Goal: Information Seeking & Learning: Find specific fact

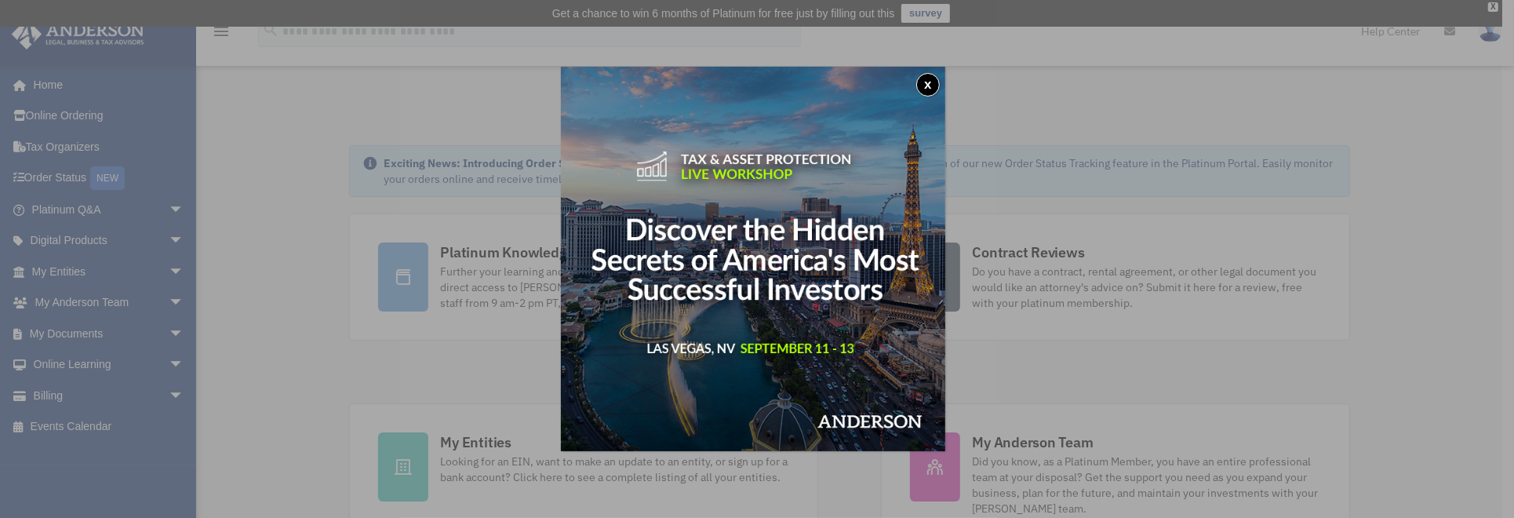
click at [929, 85] on button "x" at bounding box center [928, 85] width 24 height 24
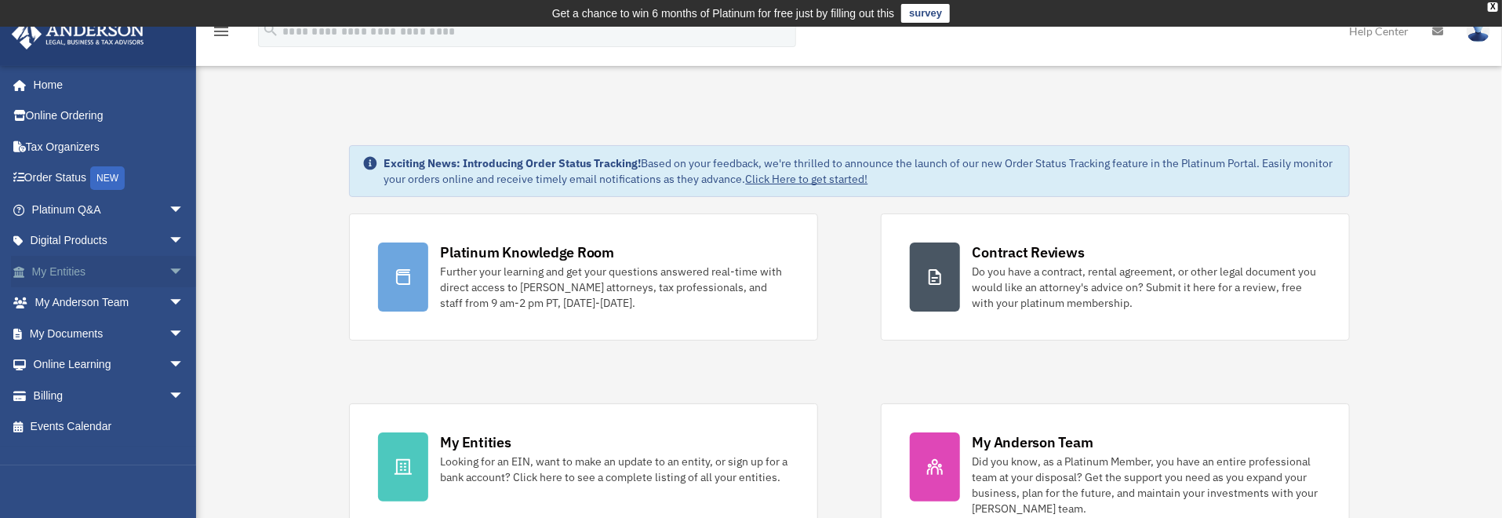
click at [169, 267] on span "arrow_drop_down" at bounding box center [184, 272] width 31 height 32
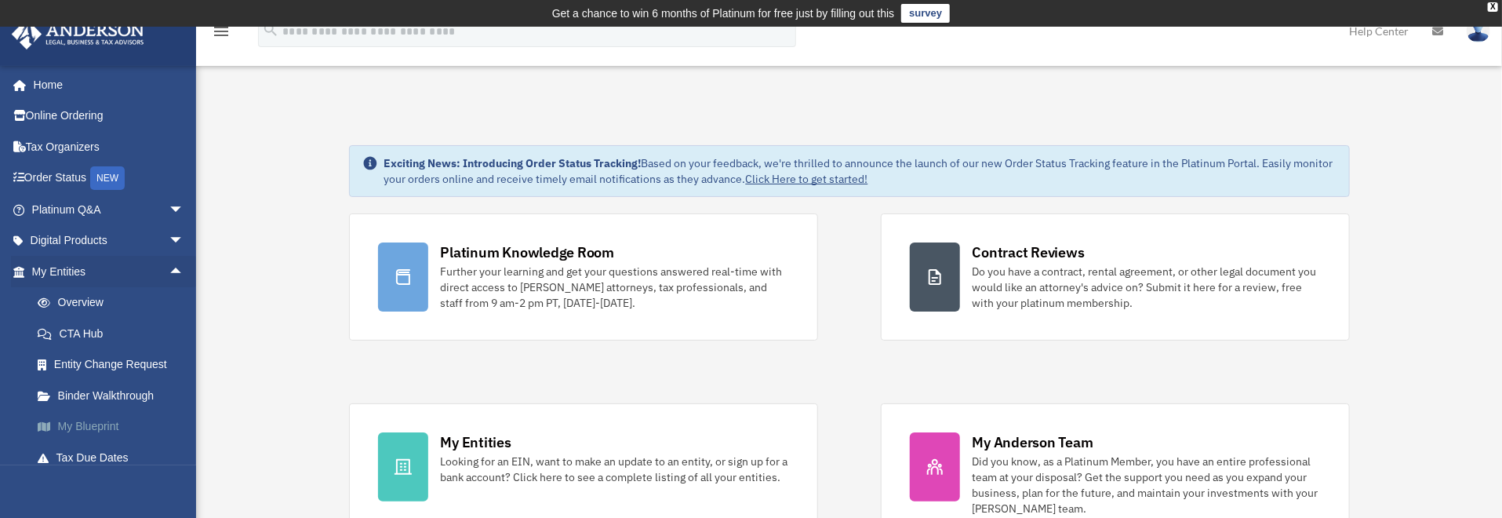
click at [107, 423] on link "My Blueprint" at bounding box center [115, 426] width 186 height 31
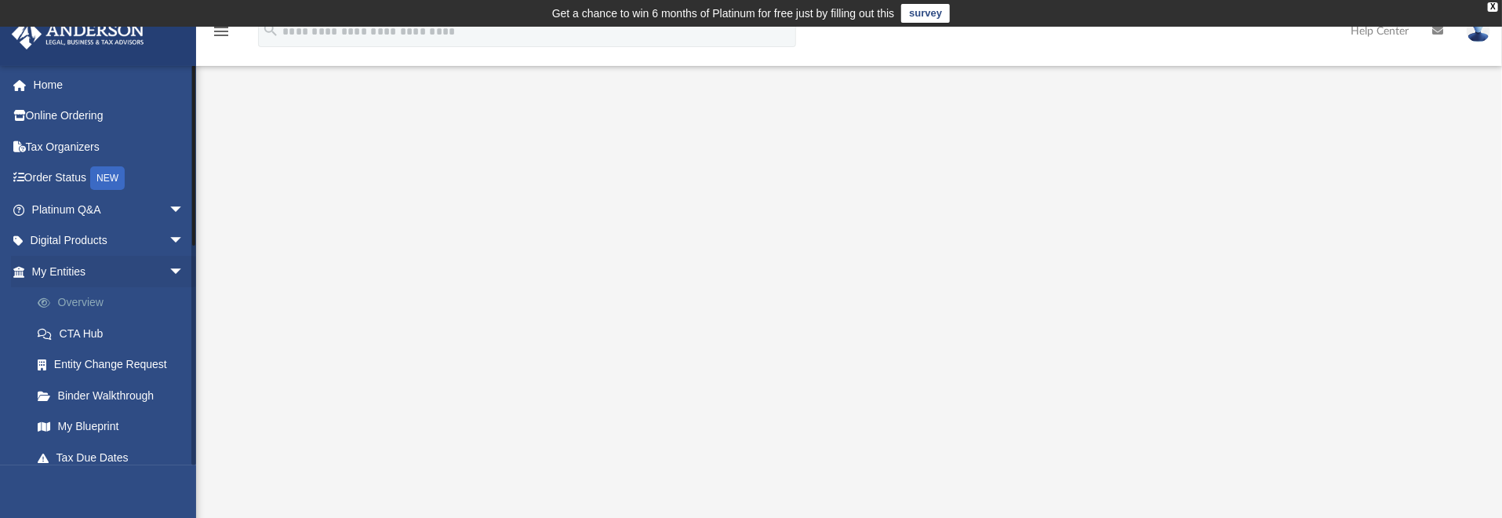
click at [82, 300] on link "Overview" at bounding box center [115, 302] width 186 height 31
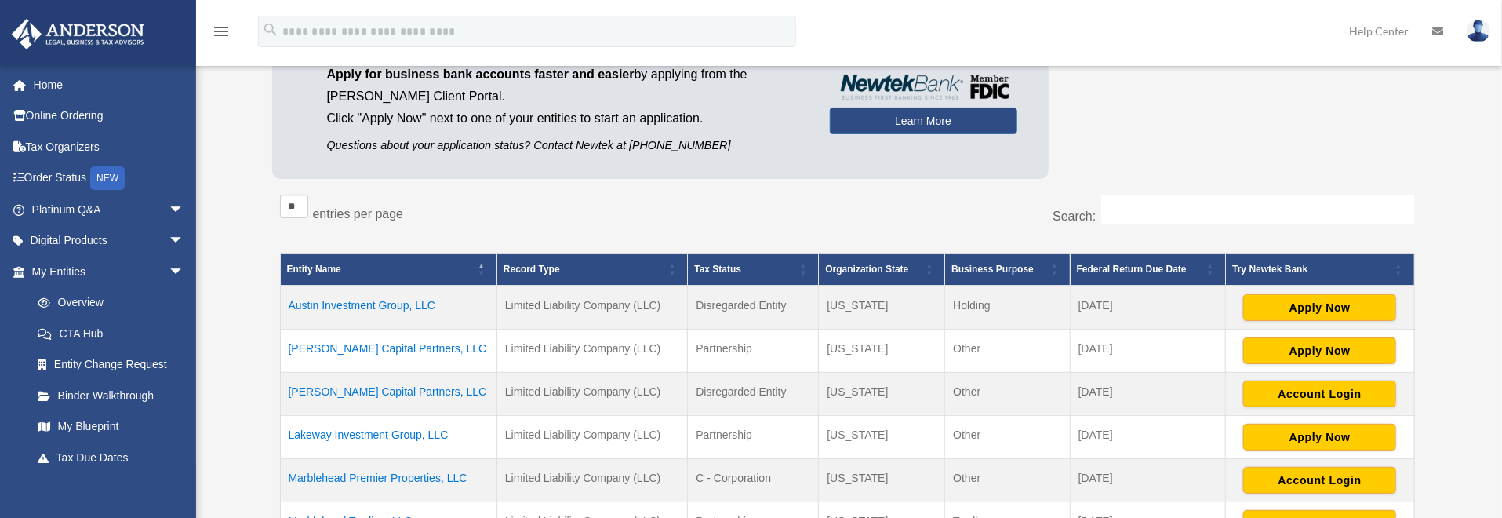
scroll to position [184, 0]
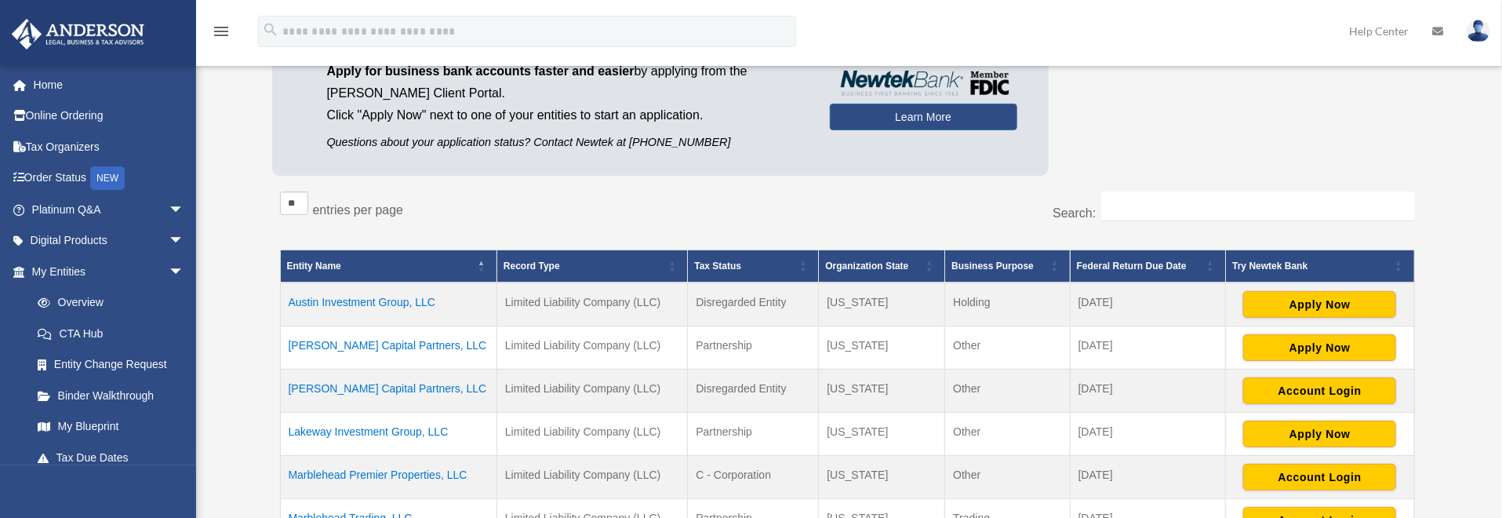
click at [345, 388] on td "Hamilton Capital Partners, LLC" at bounding box center [388, 390] width 216 height 43
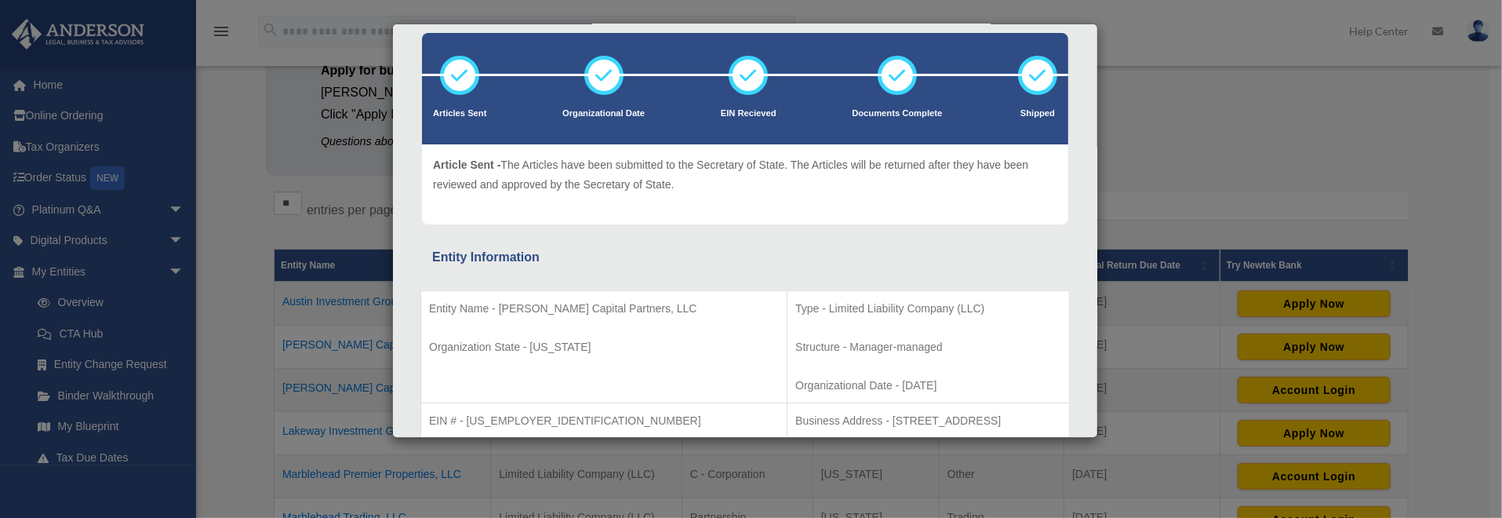
scroll to position [78, 0]
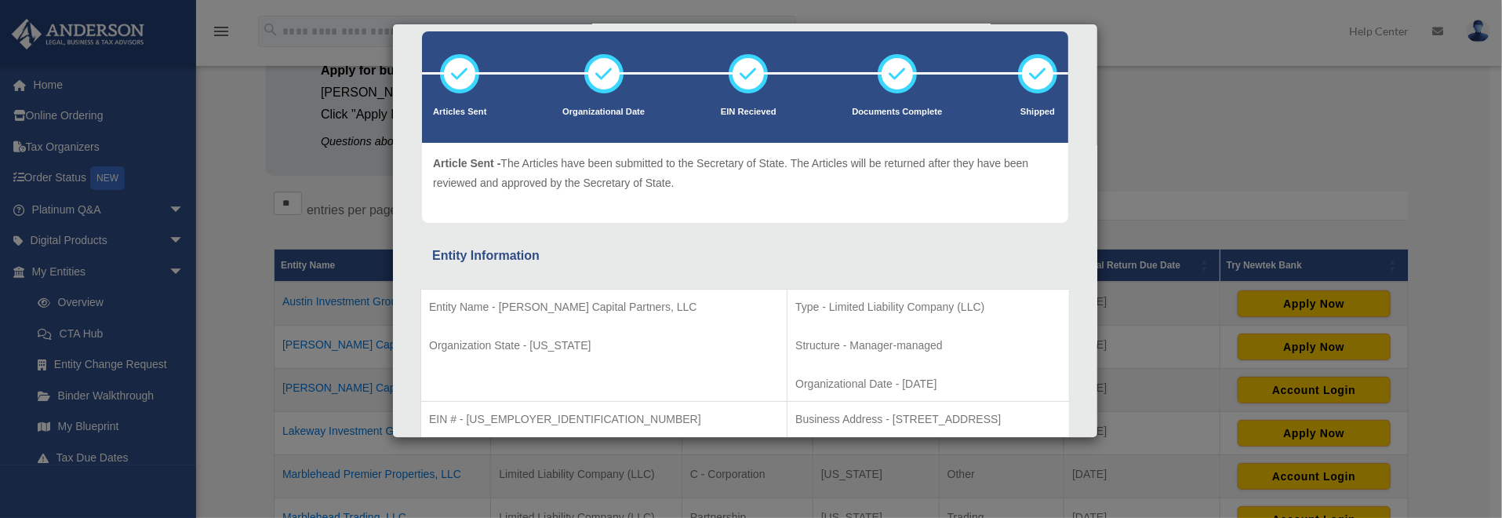
click at [921, 340] on p "Structure - Manager-managed" at bounding box center [928, 346] width 266 height 20
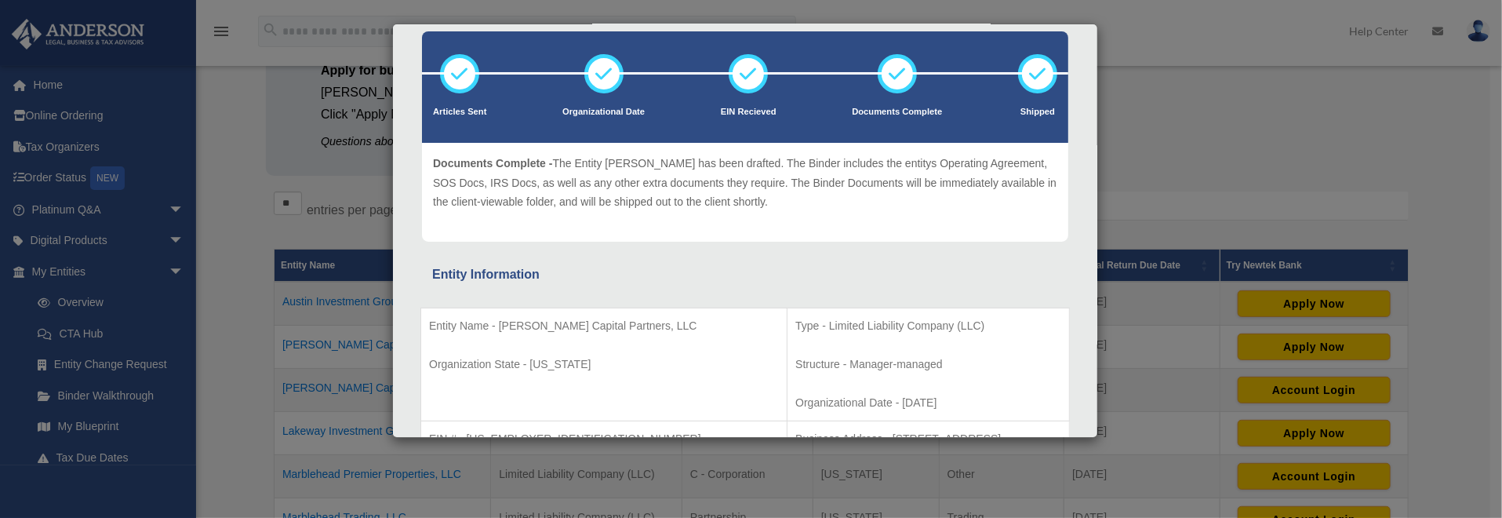
click at [587, 351] on td "Entity Name - Hamilton Capital Partners, LLC Organization State - Wyoming" at bounding box center [604, 364] width 366 height 113
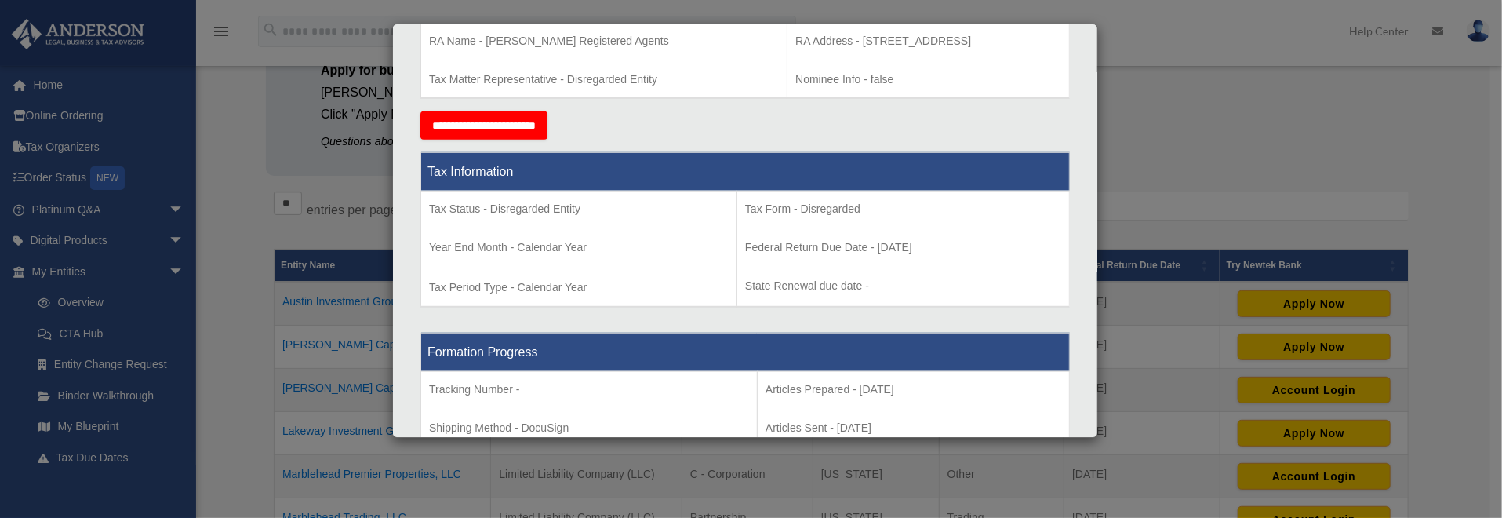
scroll to position [549, 0]
click at [645, 156] on th "Tax Information" at bounding box center [745, 172] width 649 height 38
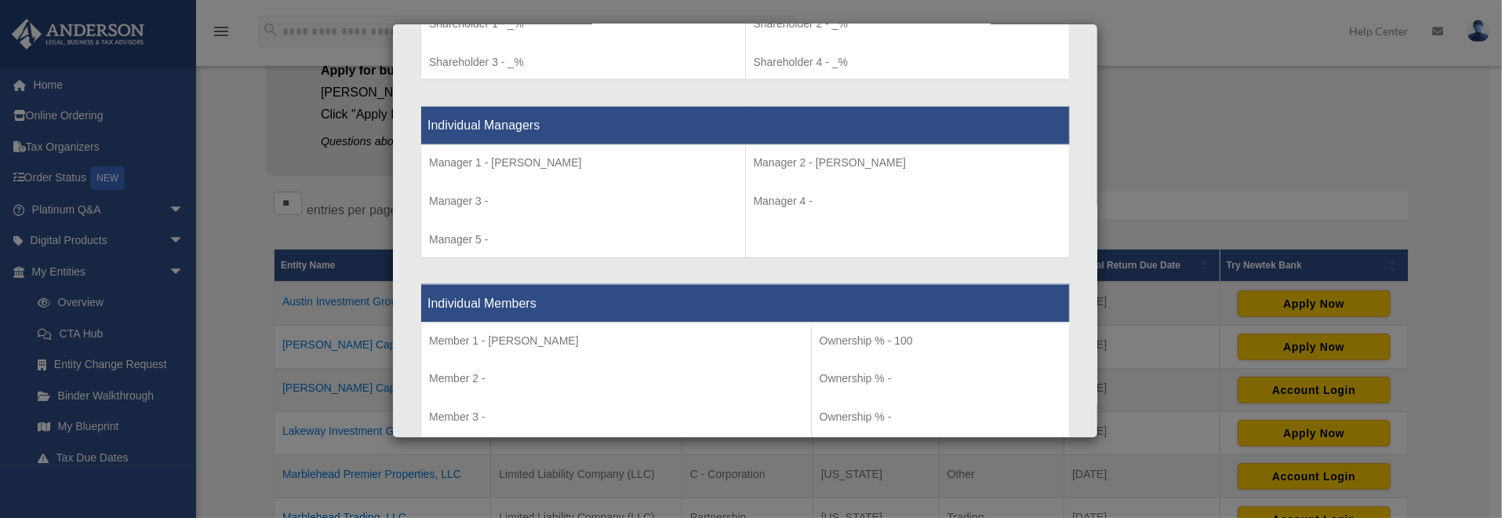
scroll to position [1412, 0]
click at [633, 285] on th "Individual Members" at bounding box center [745, 304] width 649 height 38
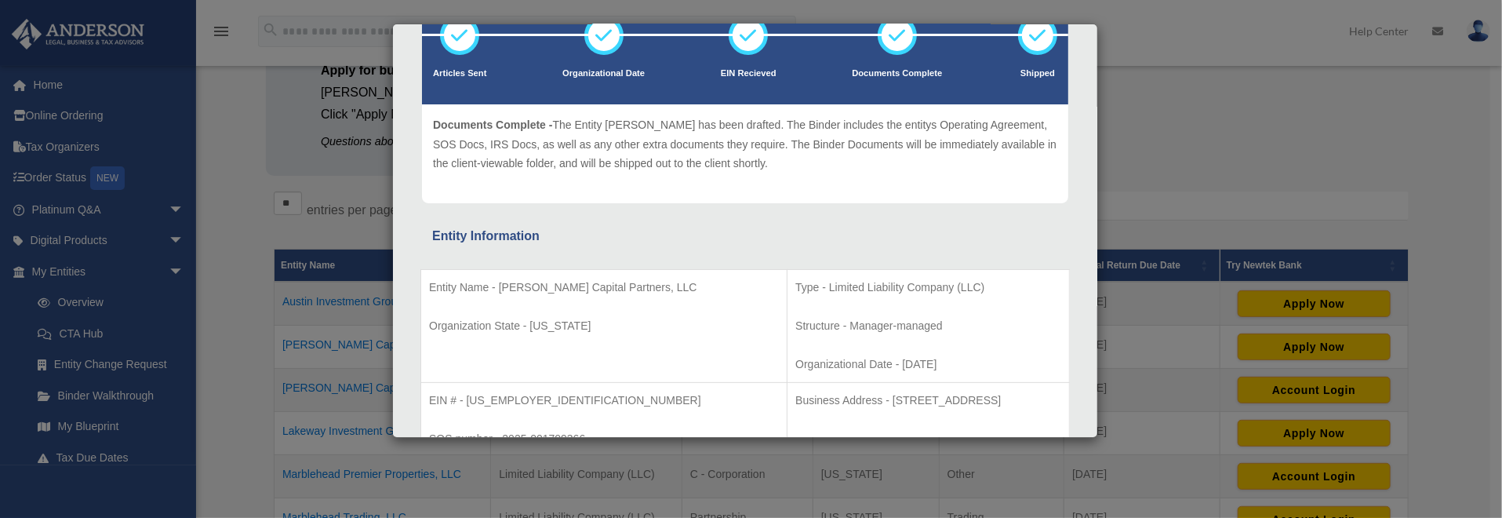
scroll to position [157, 0]
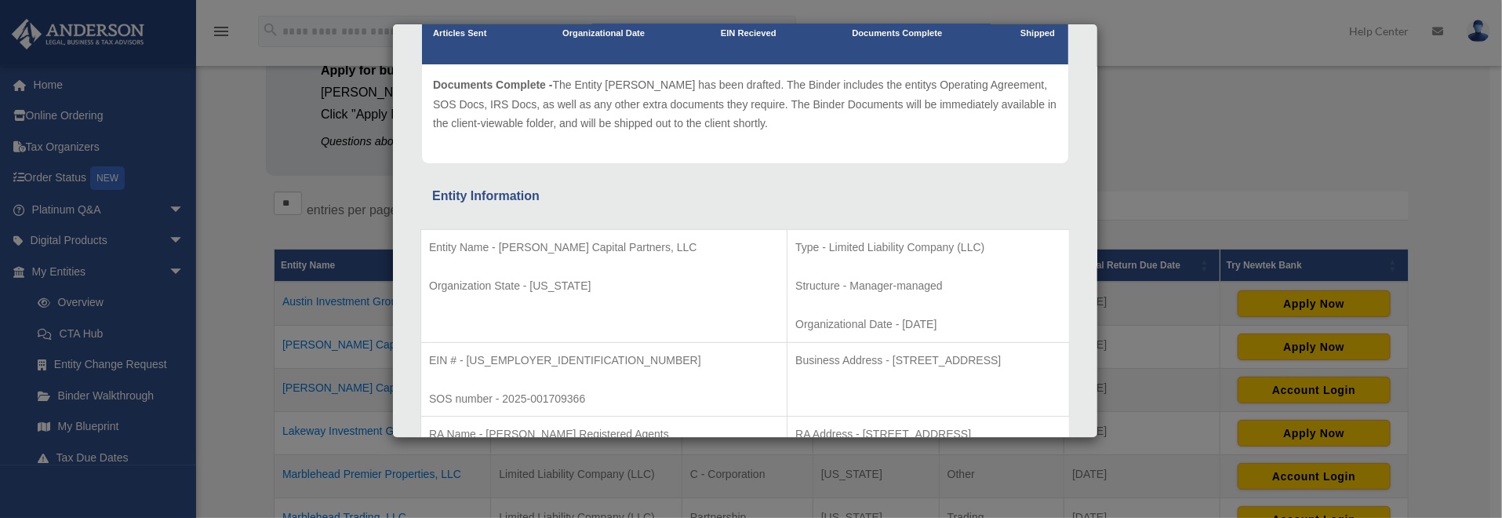
click at [594, 358] on p "EIN # - 39-2914416" at bounding box center [604, 361] width 350 height 20
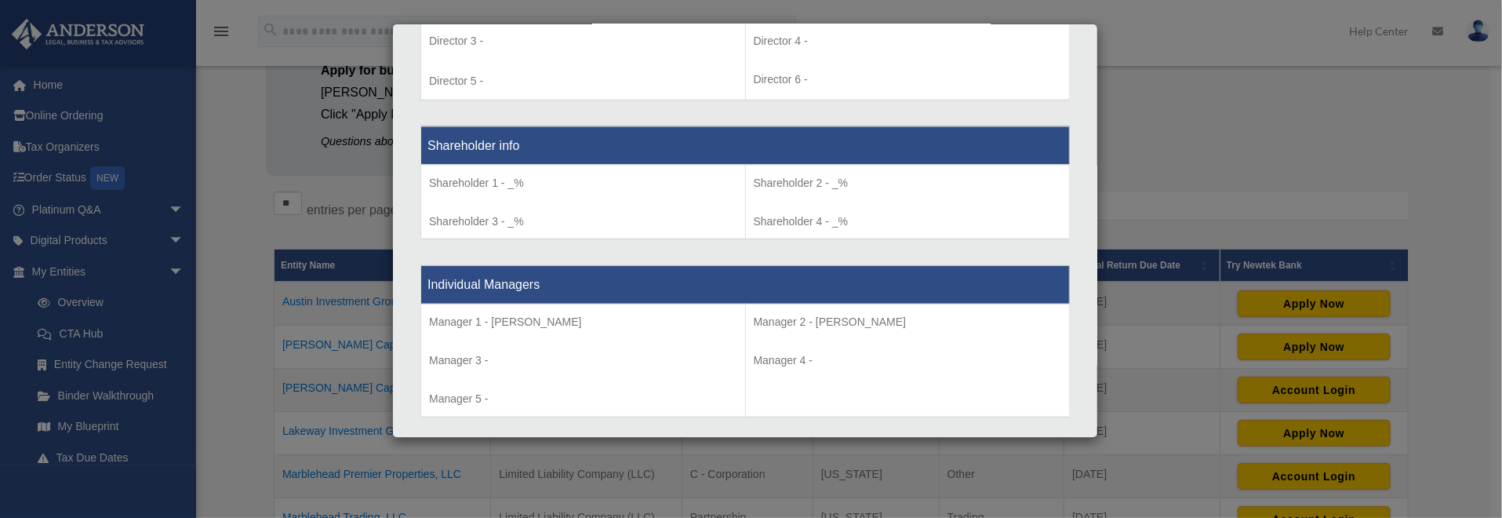
scroll to position [1255, 0]
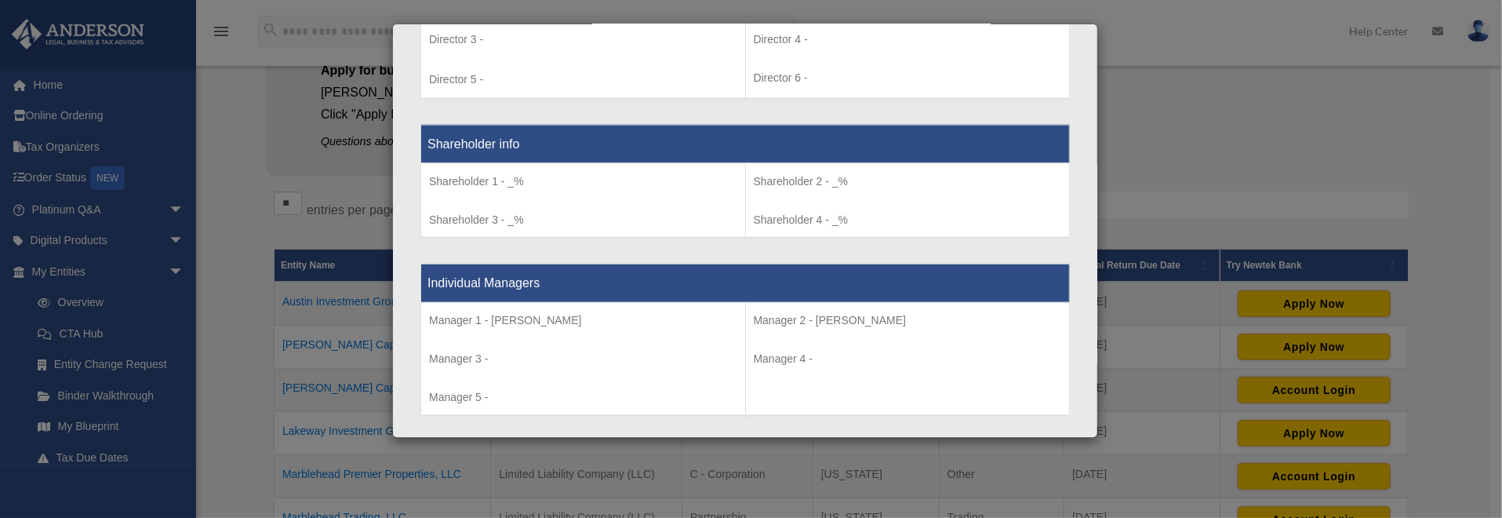
click at [708, 103] on div "Director Info Director 1 - Director 3 - Director 5 - Director 2 - Director 4 - …" at bounding box center [744, 22] width 649 height 180
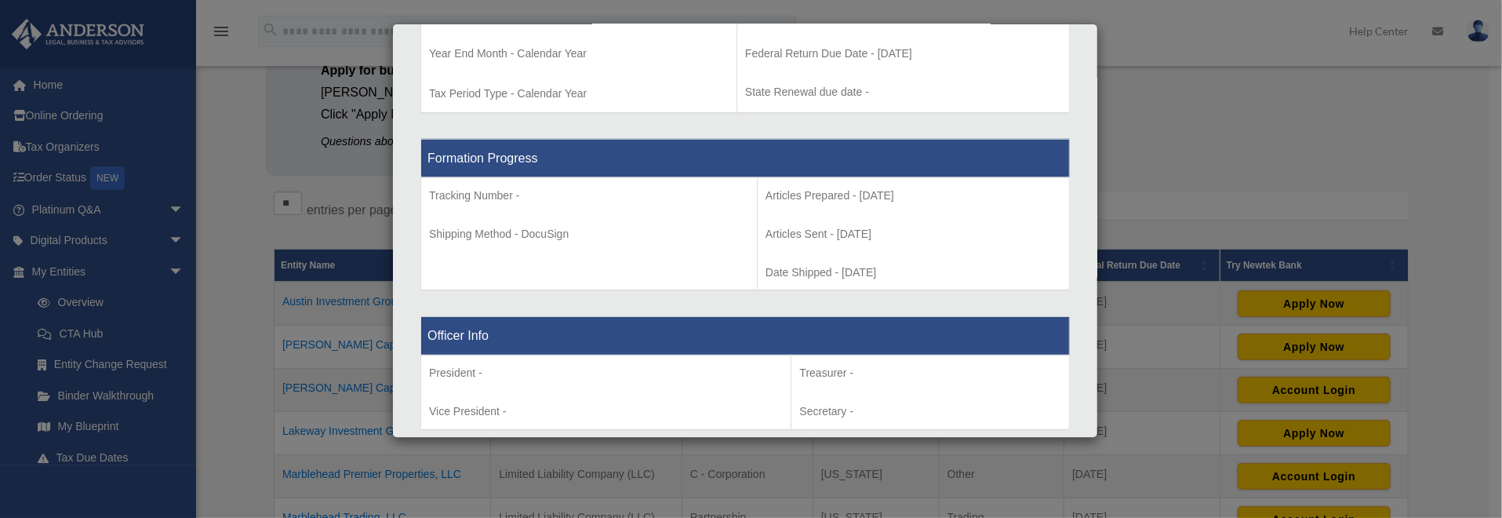
scroll to position [0, 0]
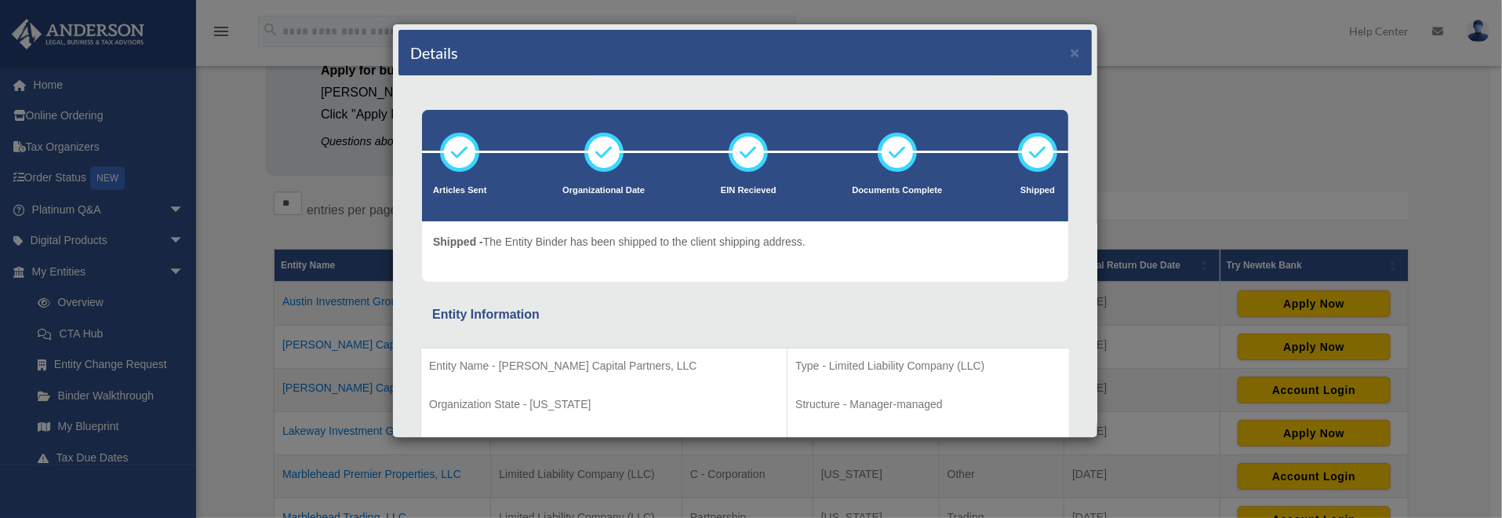
click at [1192, 147] on div "Details × Articles Sent Organizational Date" at bounding box center [751, 259] width 1502 height 518
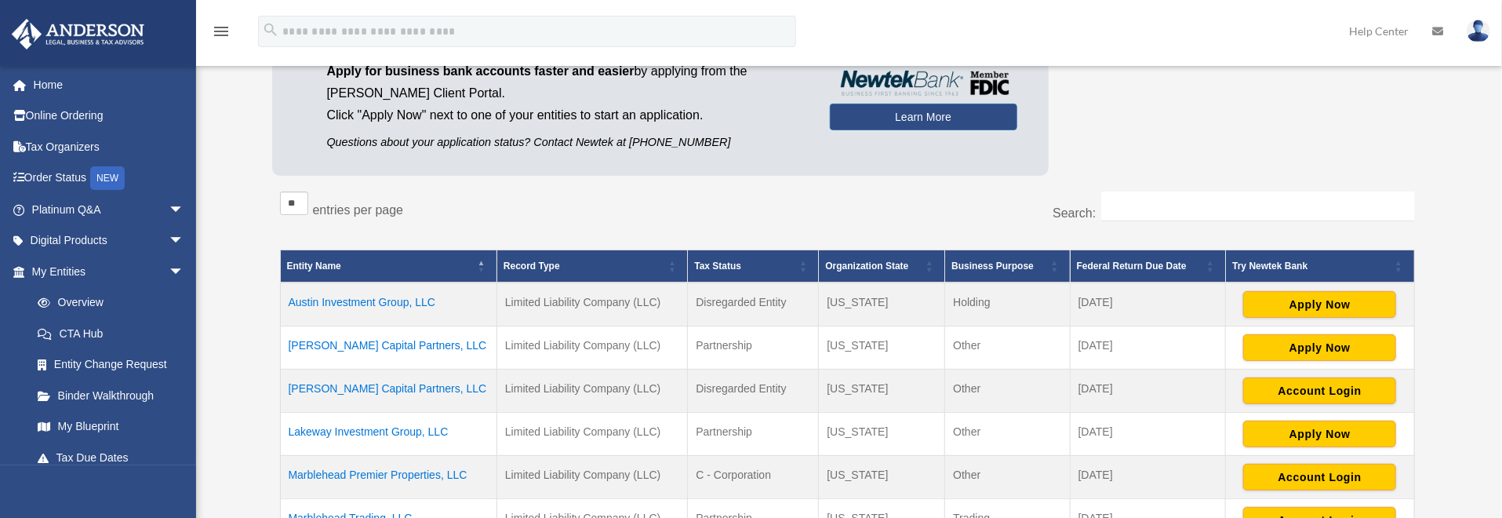
click at [639, 216] on div "** ** ** *** entries per page" at bounding box center [558, 210] width 556 height 39
